Goal: Information Seeking & Learning: Learn about a topic

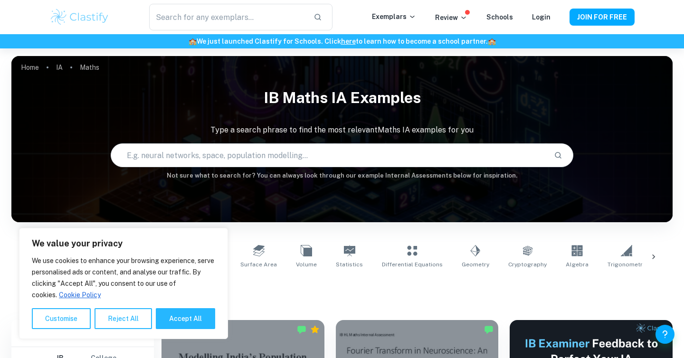
scroll to position [239, 0]
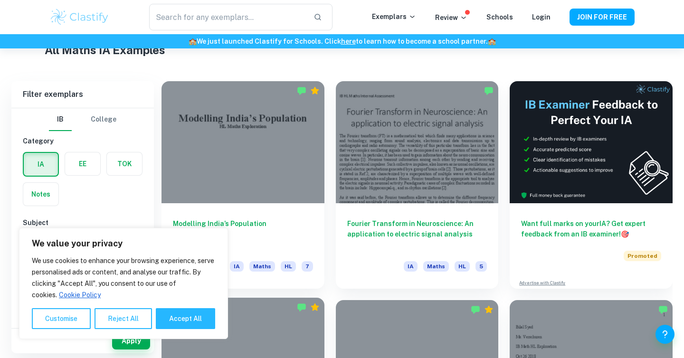
click at [190, 318] on button "Accept All" at bounding box center [185, 318] width 59 height 21
checkbox input "true"
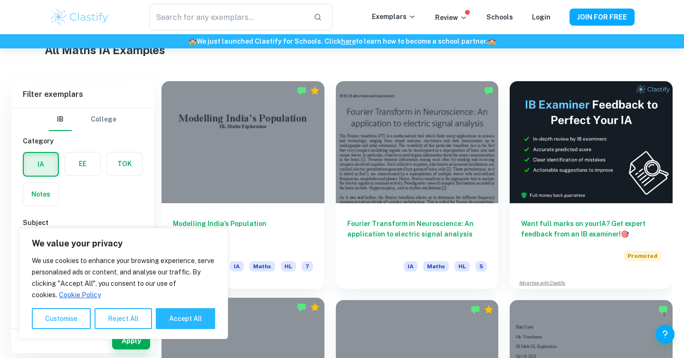
checkbox input "true"
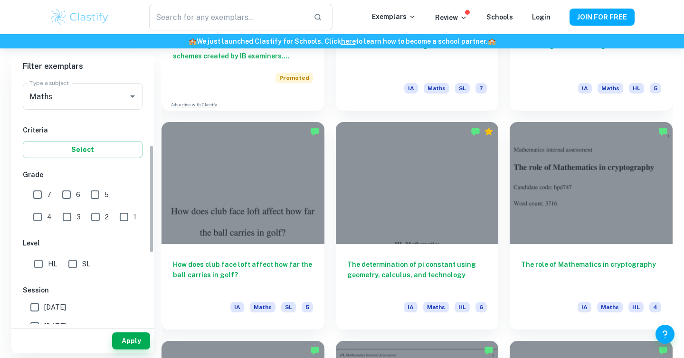
scroll to position [249, 0]
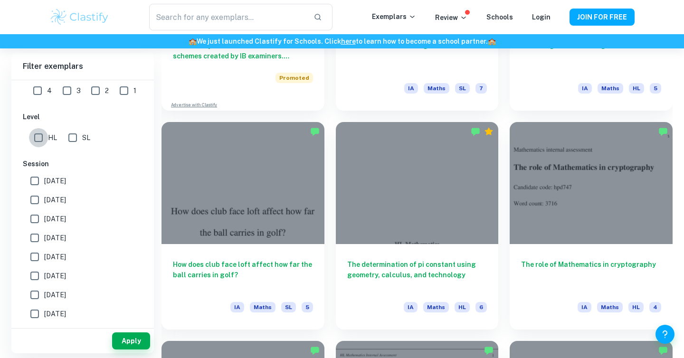
click at [36, 137] on input "HL" at bounding box center [38, 137] width 19 height 19
checkbox input "true"
click at [131, 339] on button "Apply" at bounding box center [131, 341] width 38 height 17
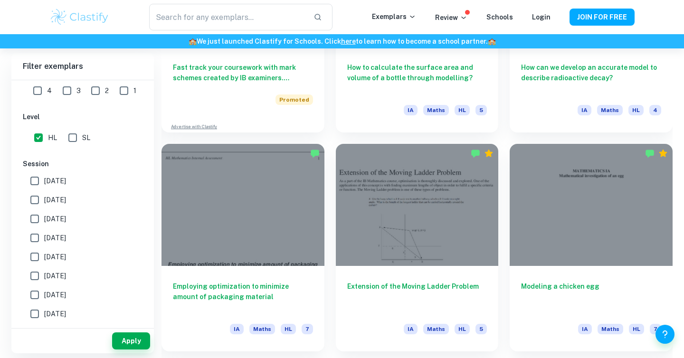
scroll to position [950, 0]
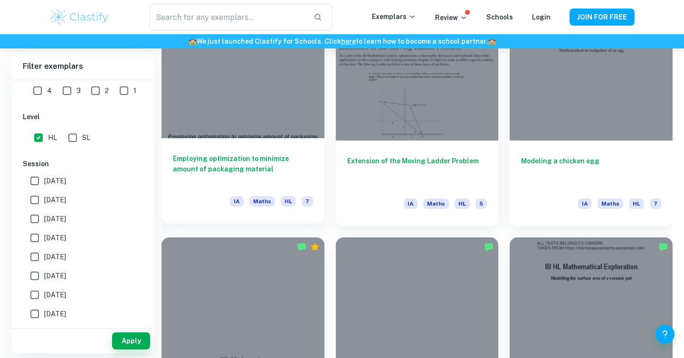
scroll to position [982, 0]
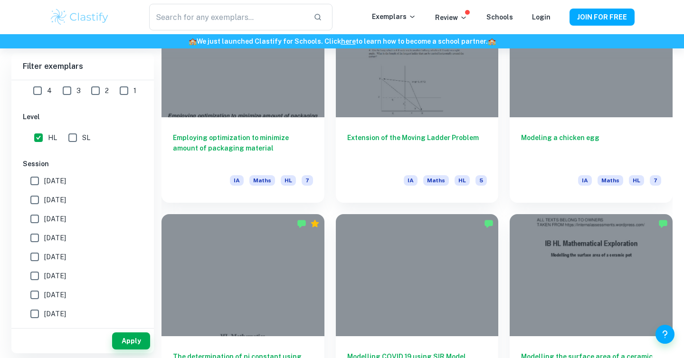
click at [168, 206] on div "The determination of pi constant using geometry, calculus, and technology IA Ma…" at bounding box center [237, 312] width 174 height 219
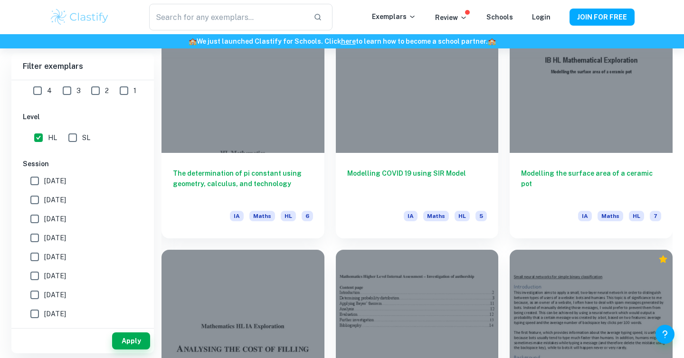
scroll to position [1164, 0]
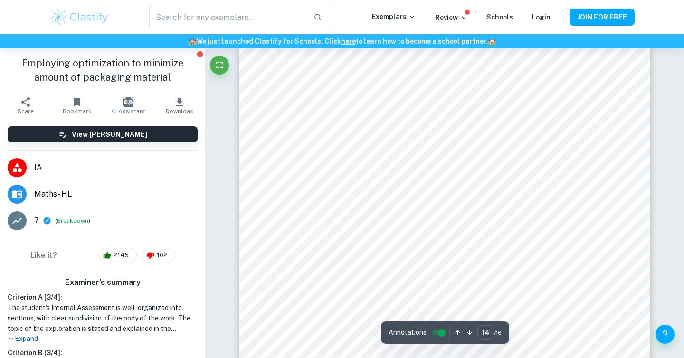
scroll to position [7984, 0]
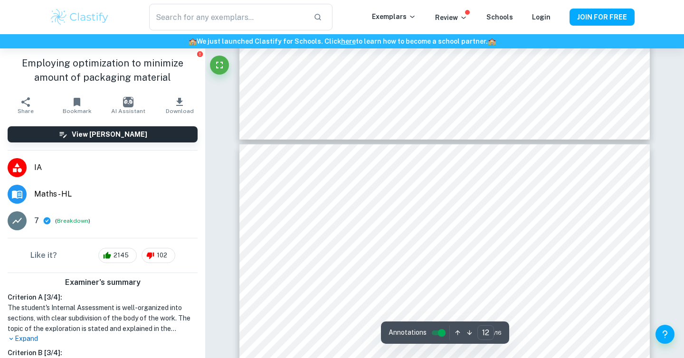
type input "13"
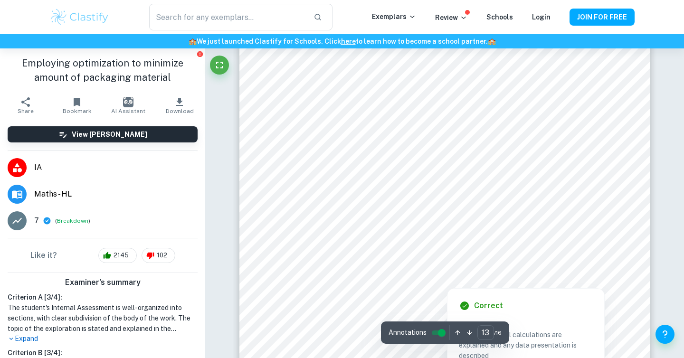
scroll to position [7430, 0]
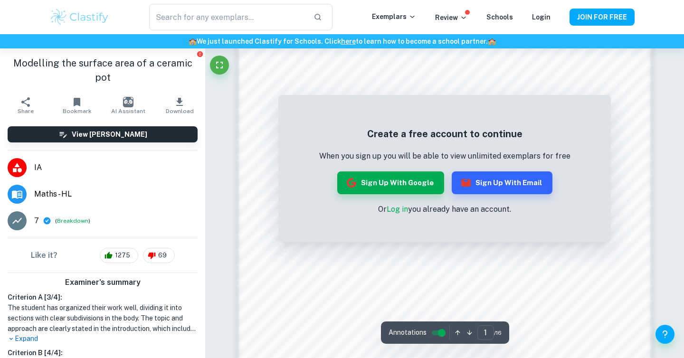
scroll to position [663, 0]
click at [391, 184] on button "Sign up with Google" at bounding box center [390, 183] width 107 height 23
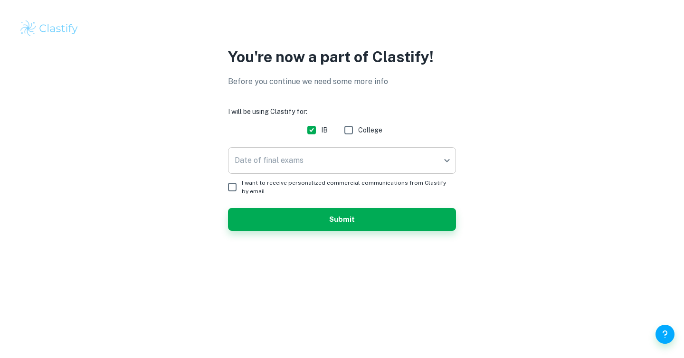
click at [319, 158] on body "We value your privacy We use cookies to enhance your browsing experience, serve…" at bounding box center [342, 179] width 684 height 358
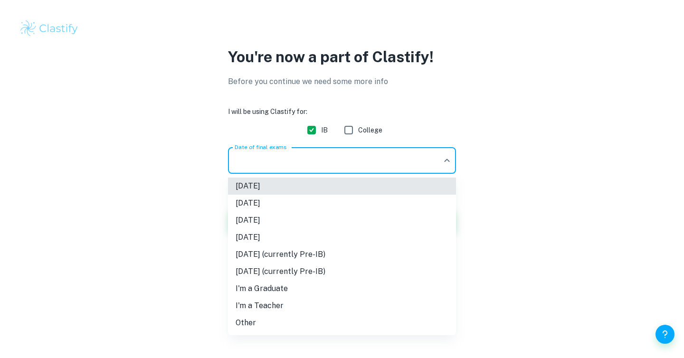
click at [315, 223] on li "May 2026" at bounding box center [342, 220] width 228 height 17
type input "M26"
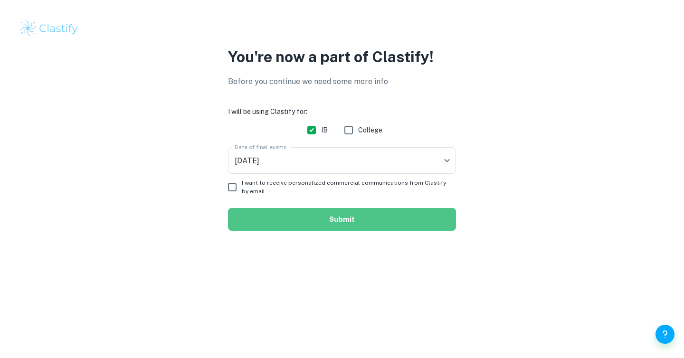
click at [318, 217] on button "Submit" at bounding box center [342, 219] width 228 height 23
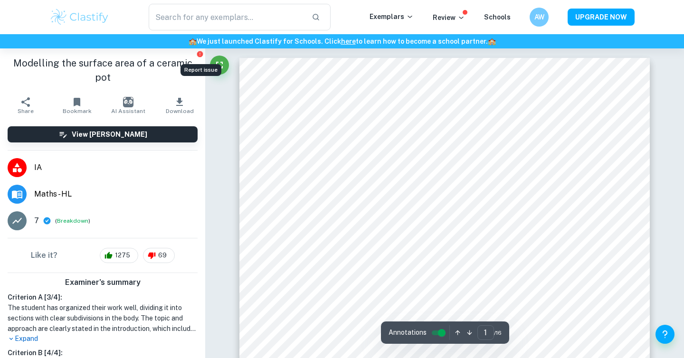
click at [200, 52] on icon "Report issue" at bounding box center [200, 54] width 6 height 6
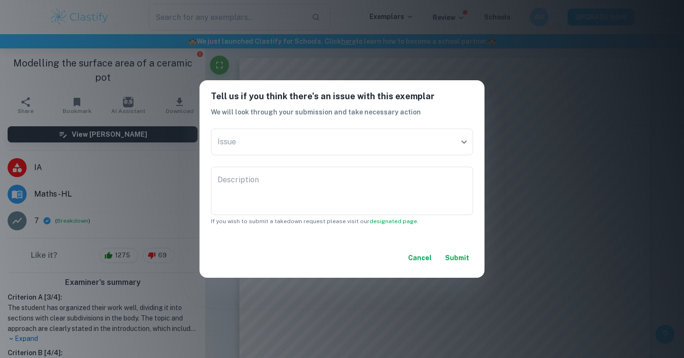
click at [157, 193] on div "Tell us if you think there's an issue with this exemplar We will look through y…" at bounding box center [342, 179] width 684 height 358
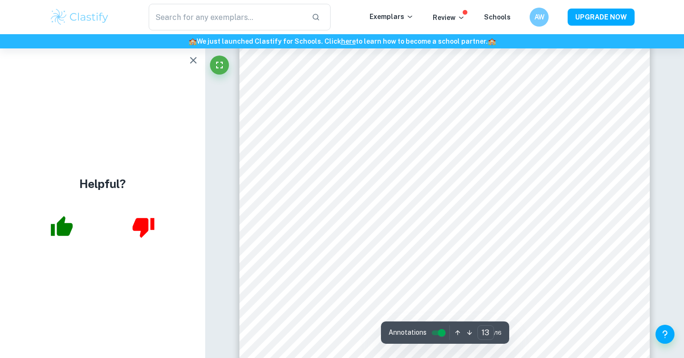
scroll to position [7273, 0]
click at [190, 59] on icon "button" at bounding box center [193, 60] width 11 height 11
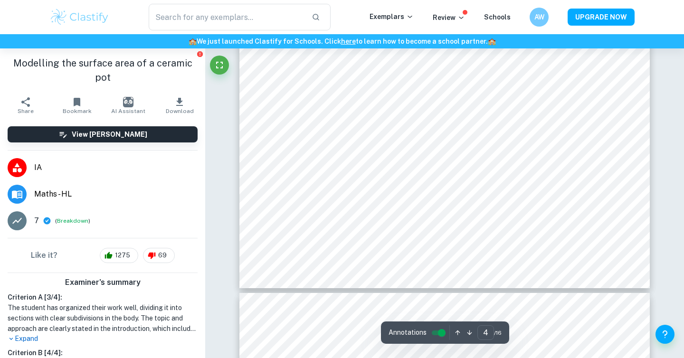
scroll to position [2240, 0]
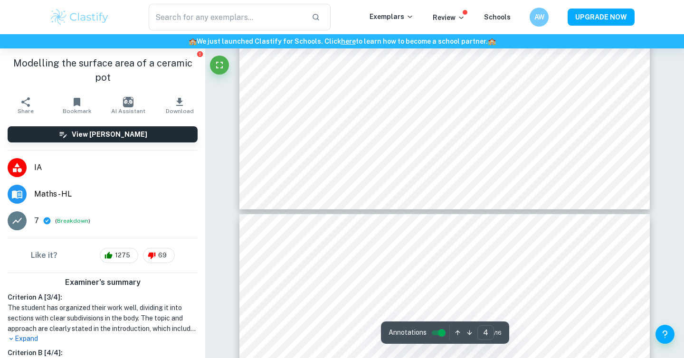
type input "5"
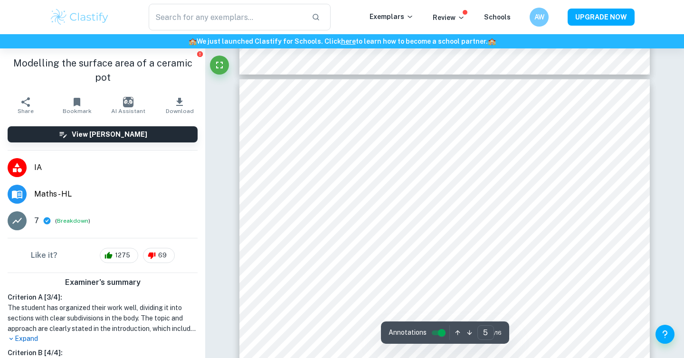
scroll to position [2506, 0]
